Goal: Information Seeking & Learning: Learn about a topic

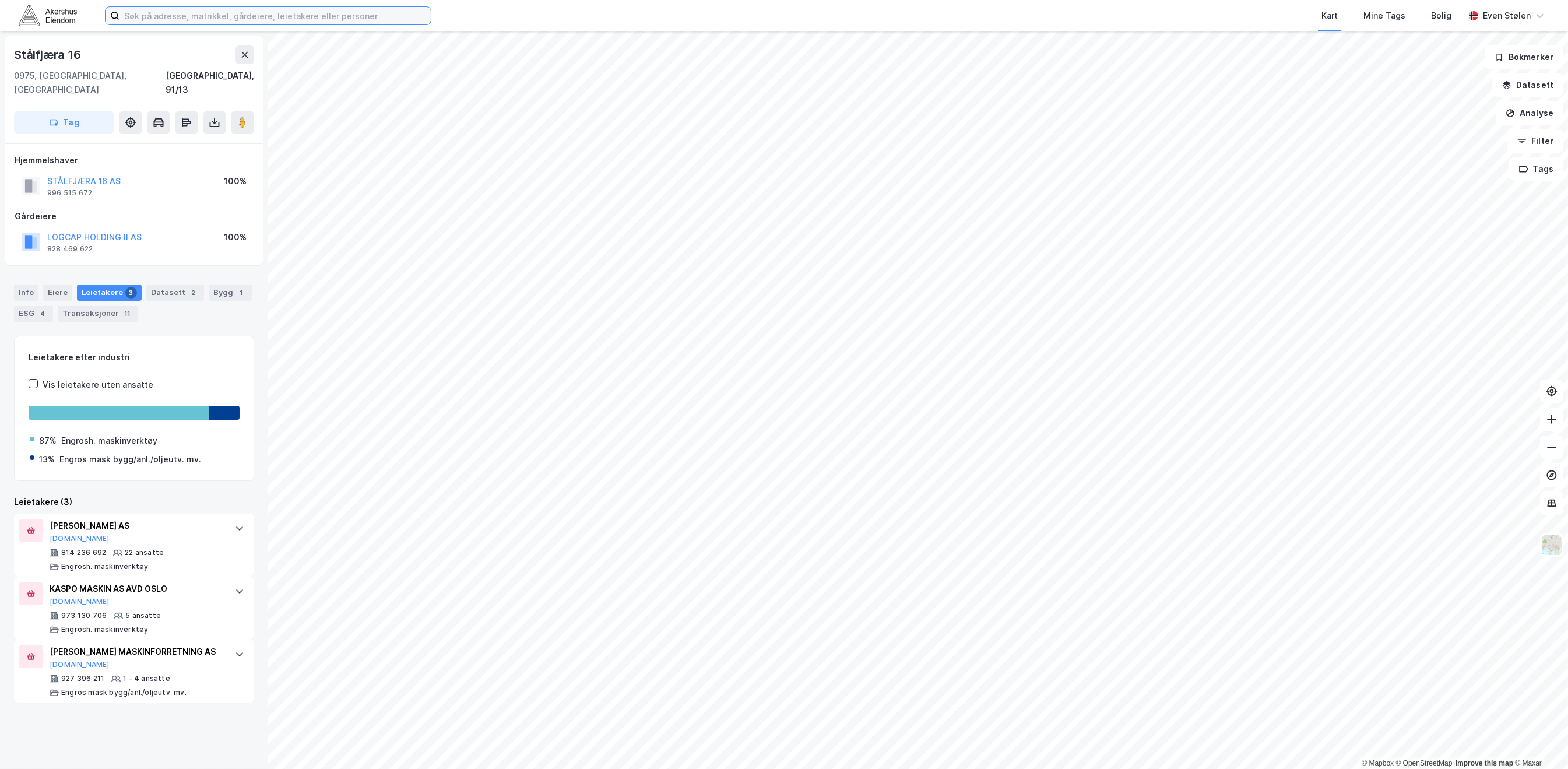
click at [216, 21] on input at bounding box center [275, 15] width 311 height 18
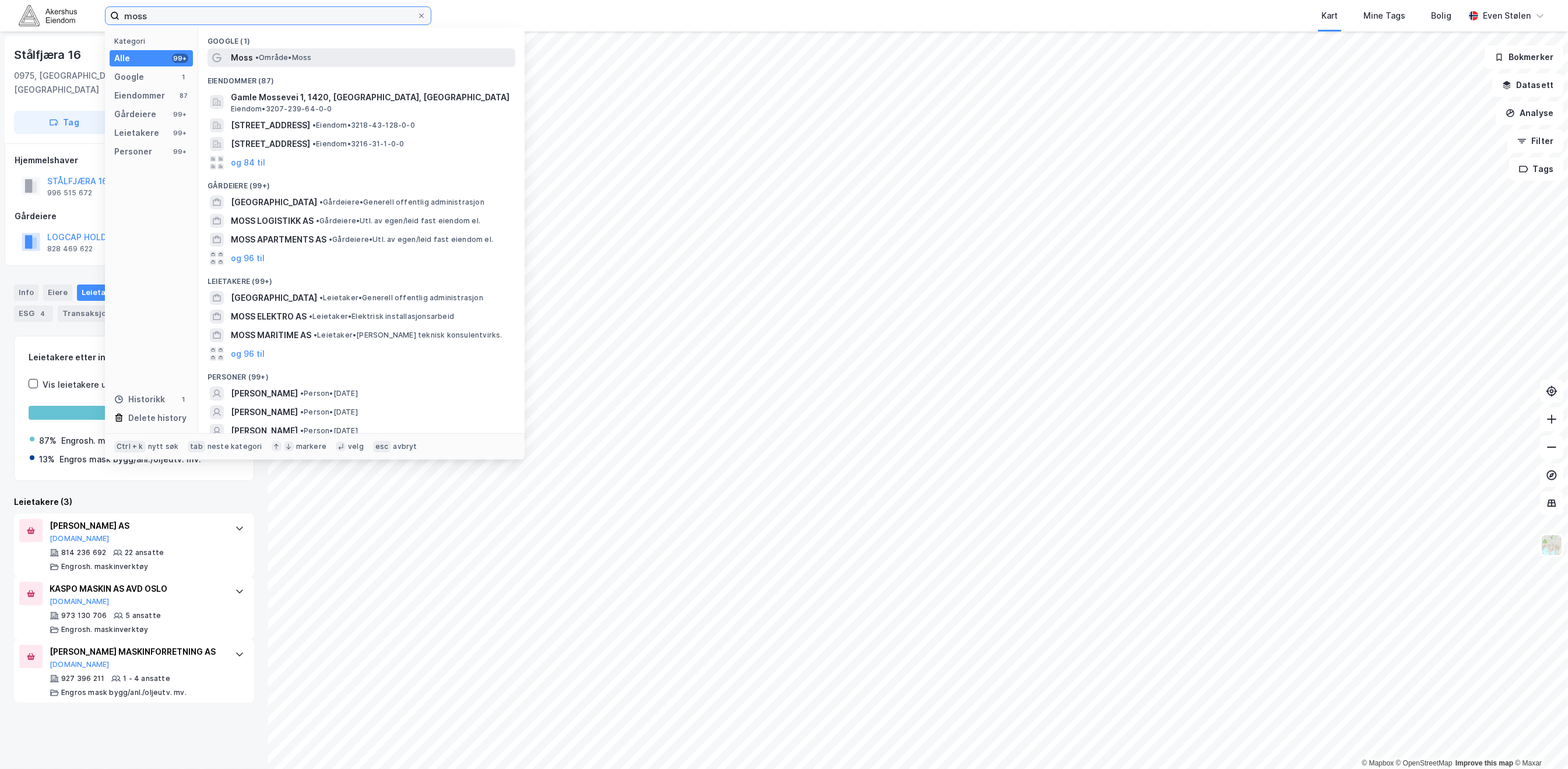
type input "moss"
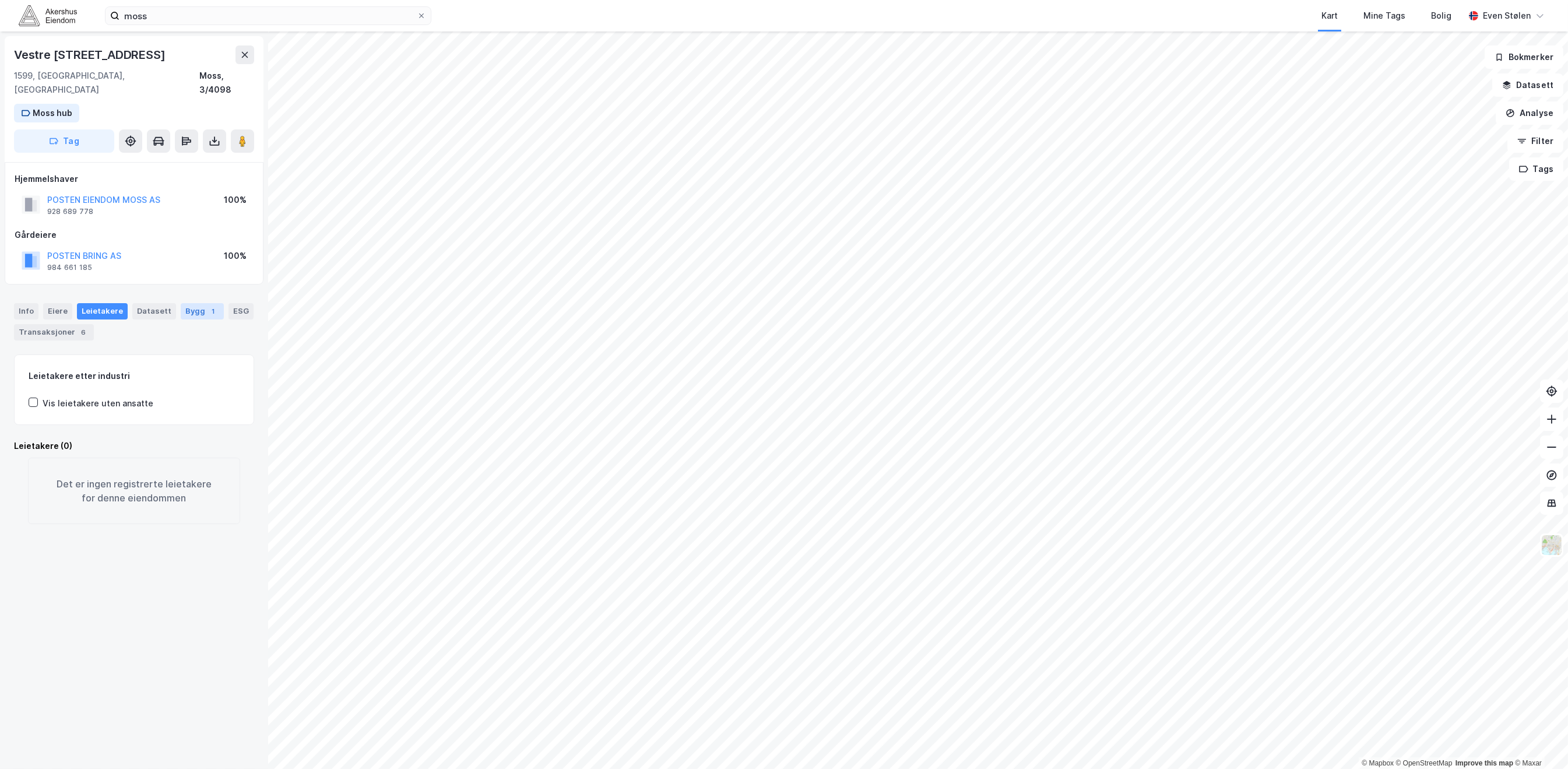
click at [186, 303] on div "Bygg 1" at bounding box center [202, 311] width 43 height 16
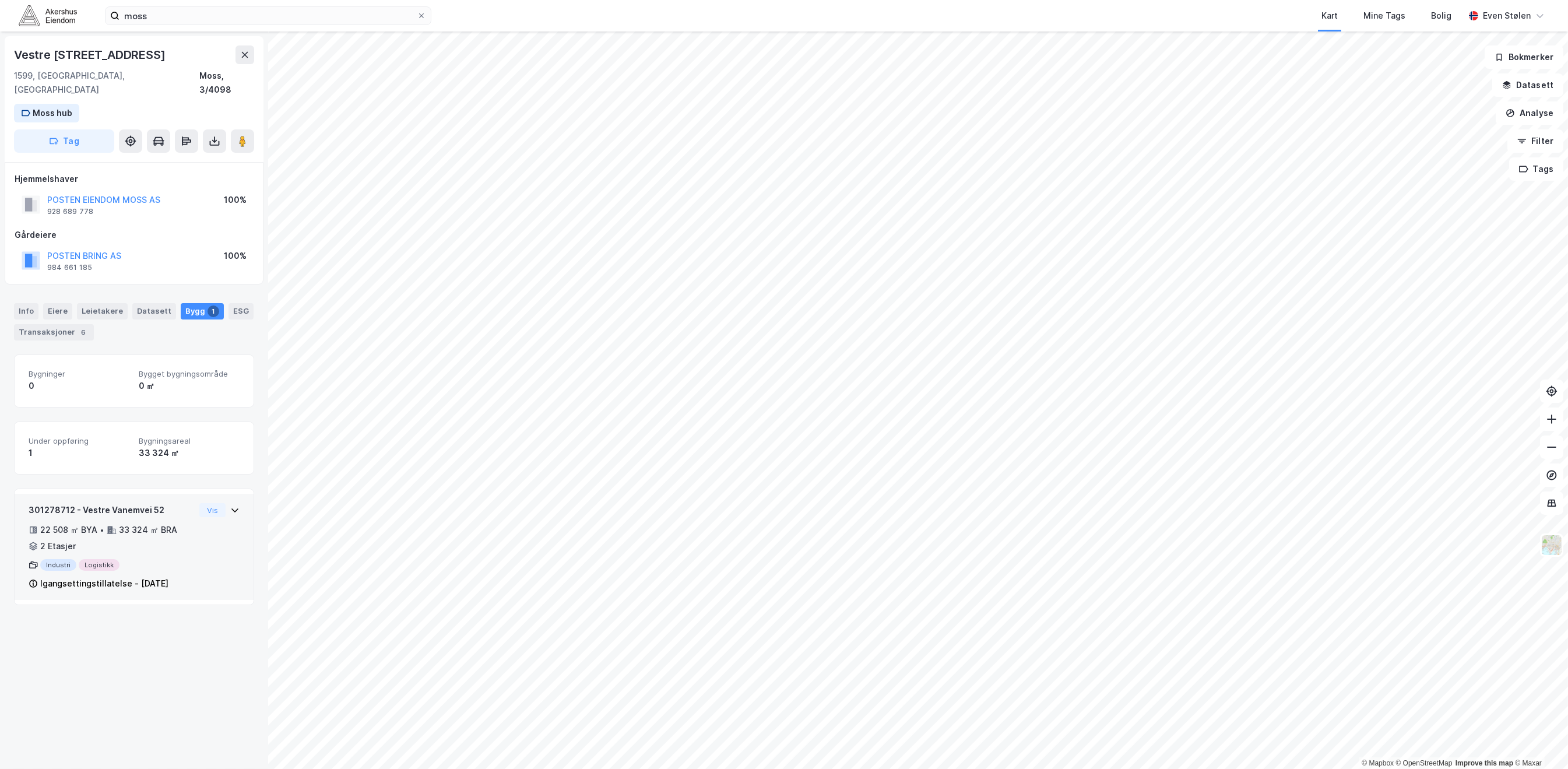
click at [199, 522] on div "301278712 - Vestre Vanemvei 52 22 508 ㎡ BYA • 33 324 ㎡ BRA • 2 Etasjer Industri…" at bounding box center [134, 551] width 211 height 97
click at [1558, 545] on img at bounding box center [1552, 545] width 22 height 22
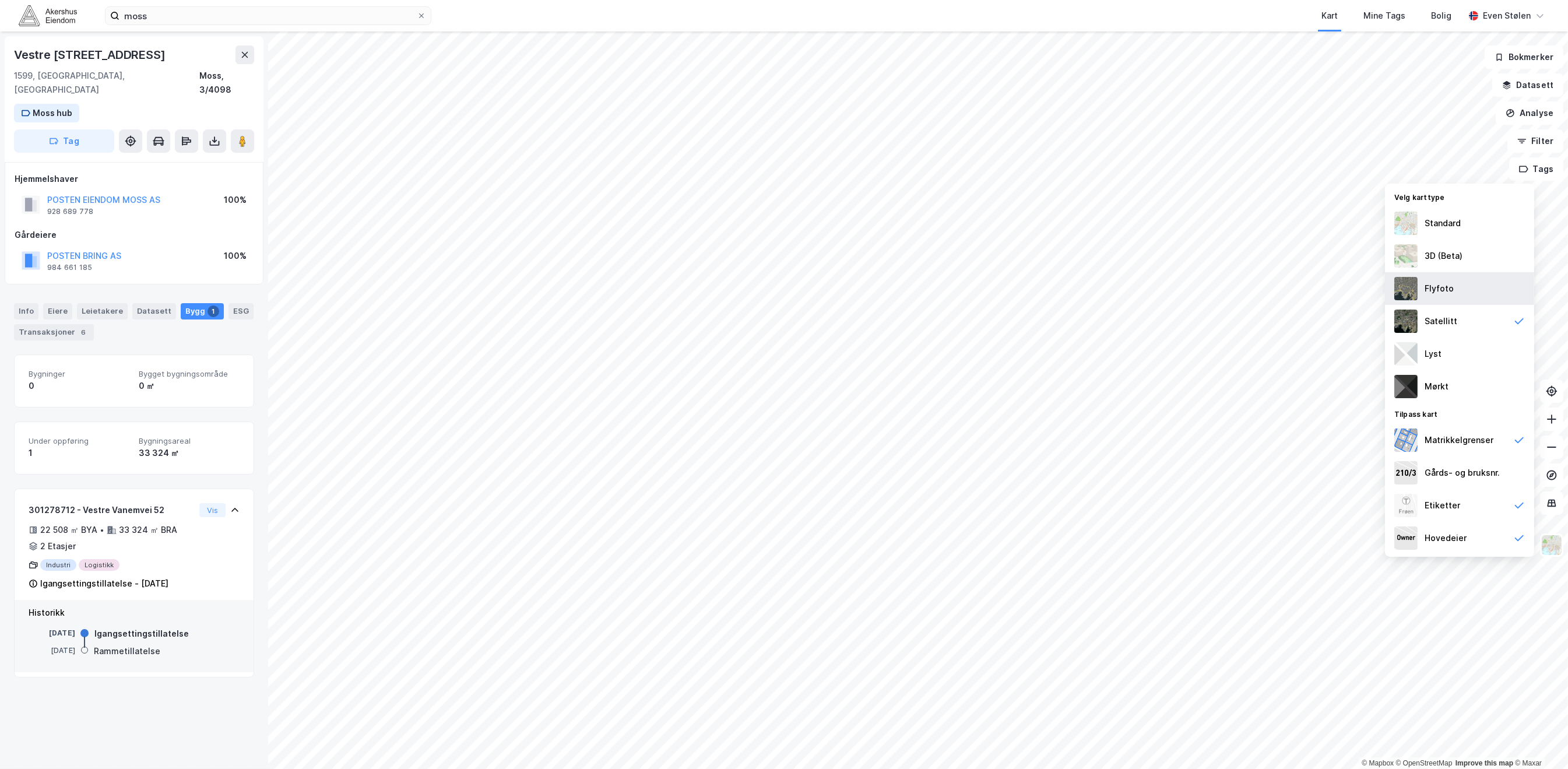
click at [1500, 297] on div "Flyfoto" at bounding box center [1459, 289] width 149 height 33
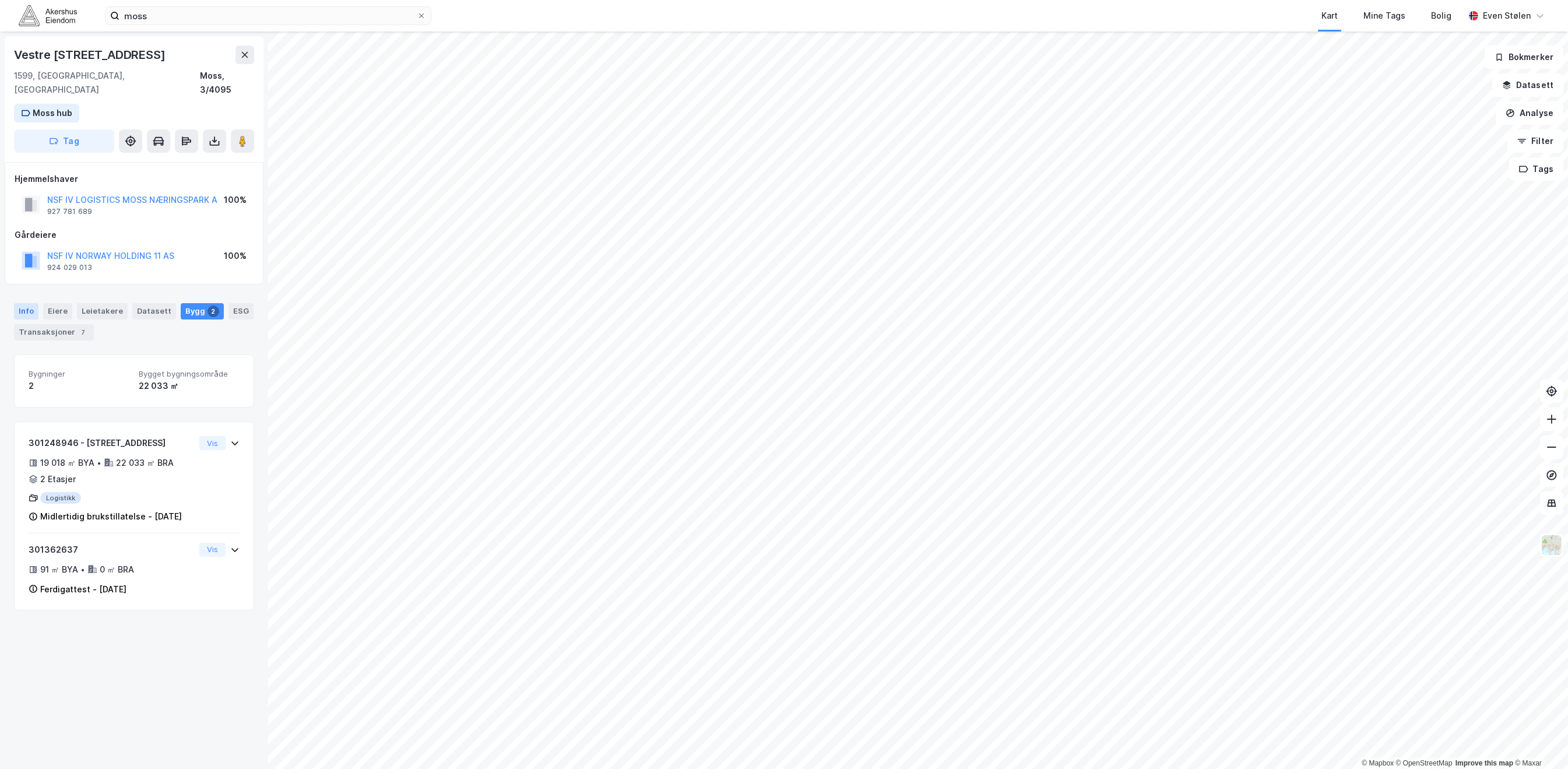
click at [30, 303] on div "Info" at bounding box center [26, 311] width 24 height 16
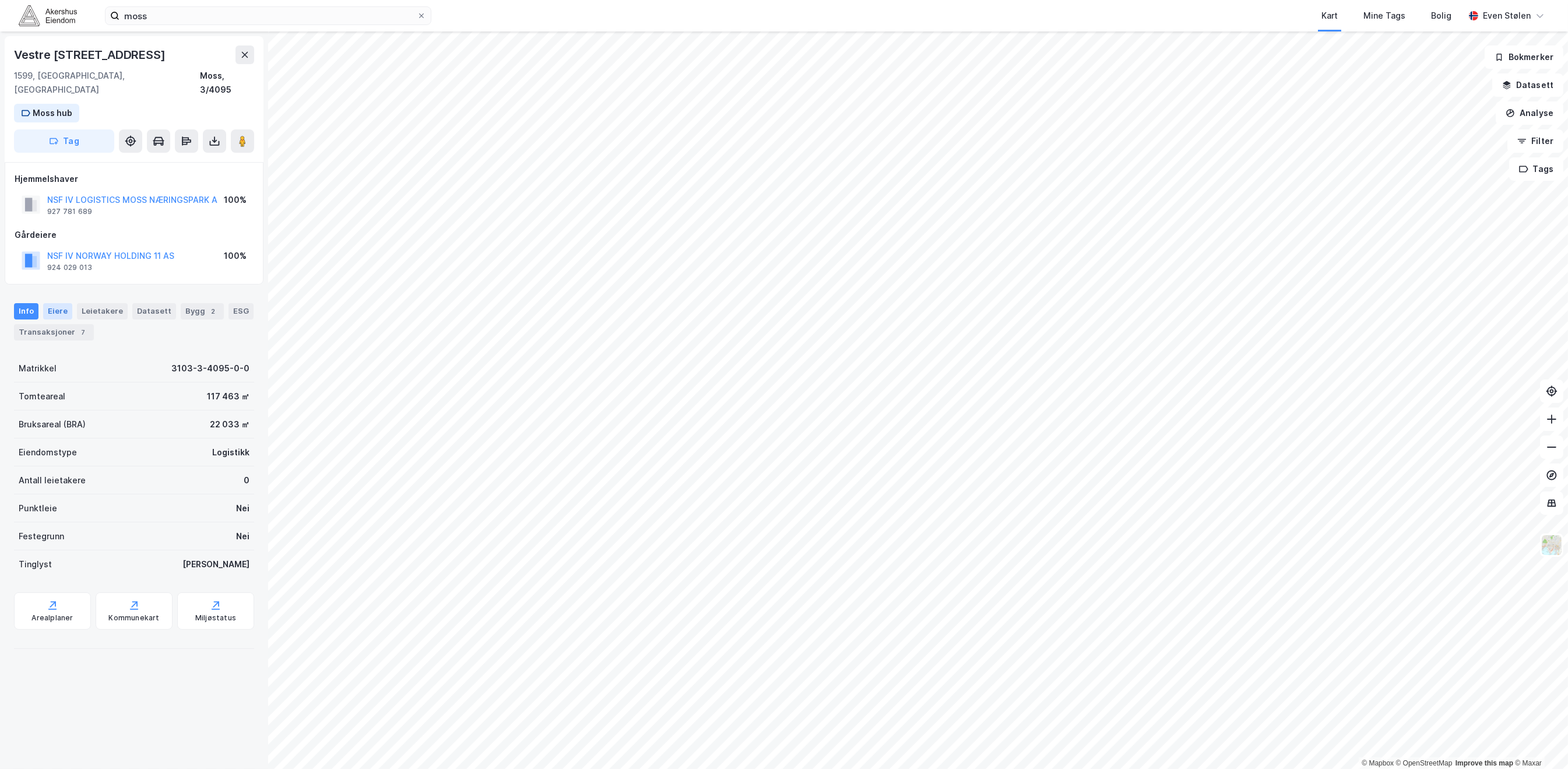
click at [56, 303] on div "Eiere" at bounding box center [58, 311] width 29 height 16
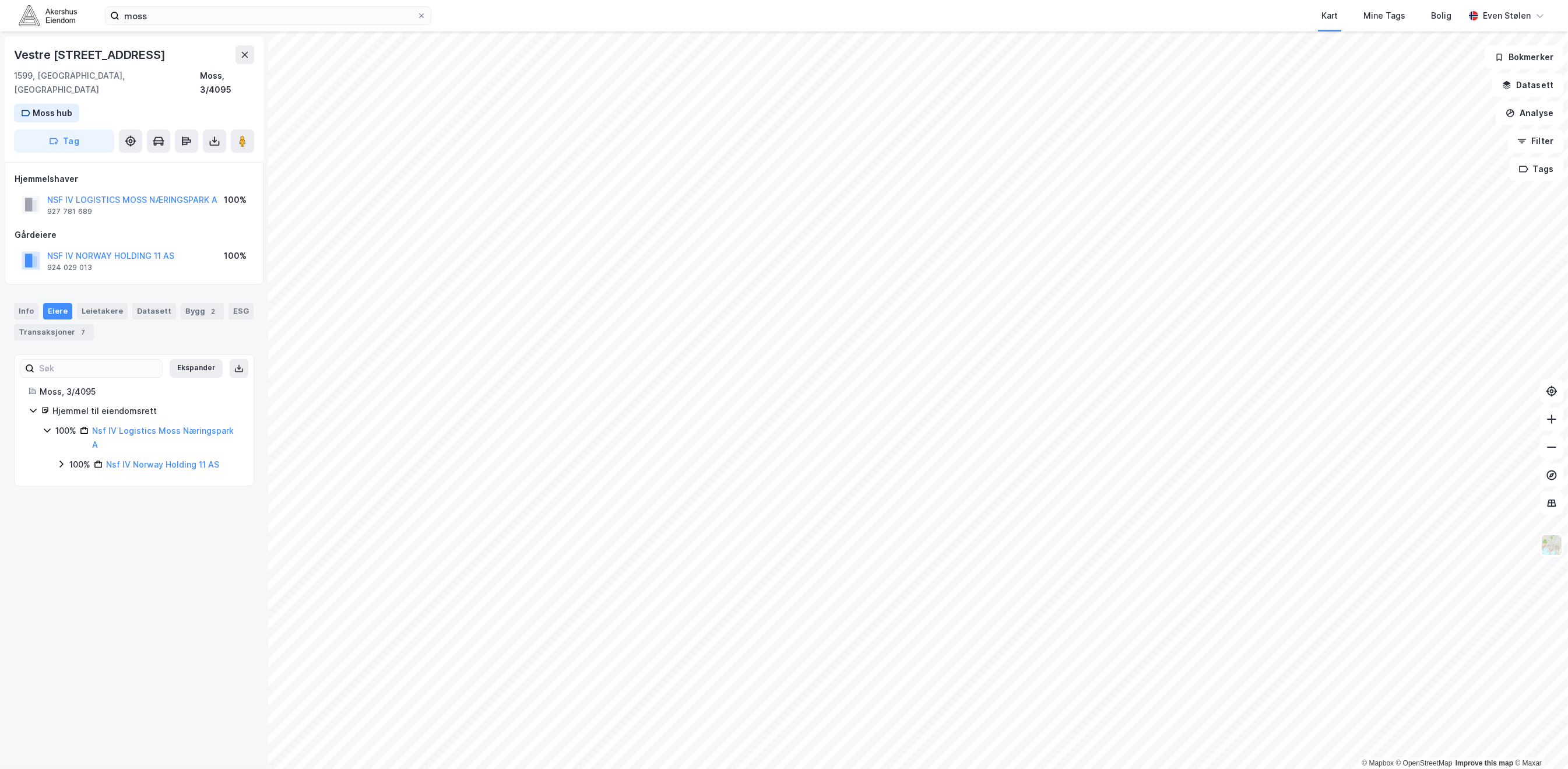
click at [62, 461] on icon at bounding box center [61, 464] width 4 height 7
click at [47, 4] on div "moss Kart Mine Tags Bolig [PERSON_NAME]" at bounding box center [784, 16] width 1568 height 32
click at [47, 13] on img at bounding box center [48, 16] width 58 height 21
